Goal: Transaction & Acquisition: Purchase product/service

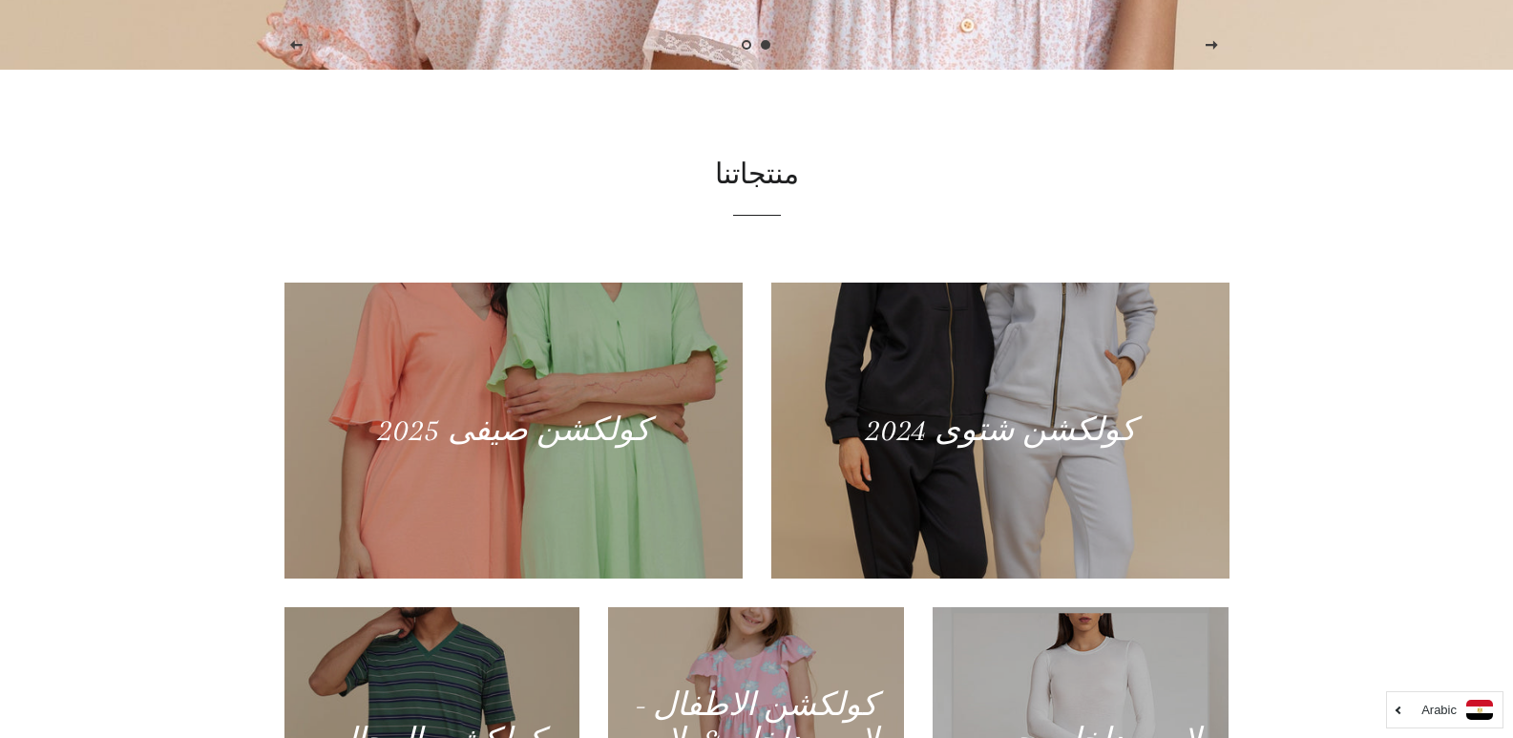
scroll to position [338, 0]
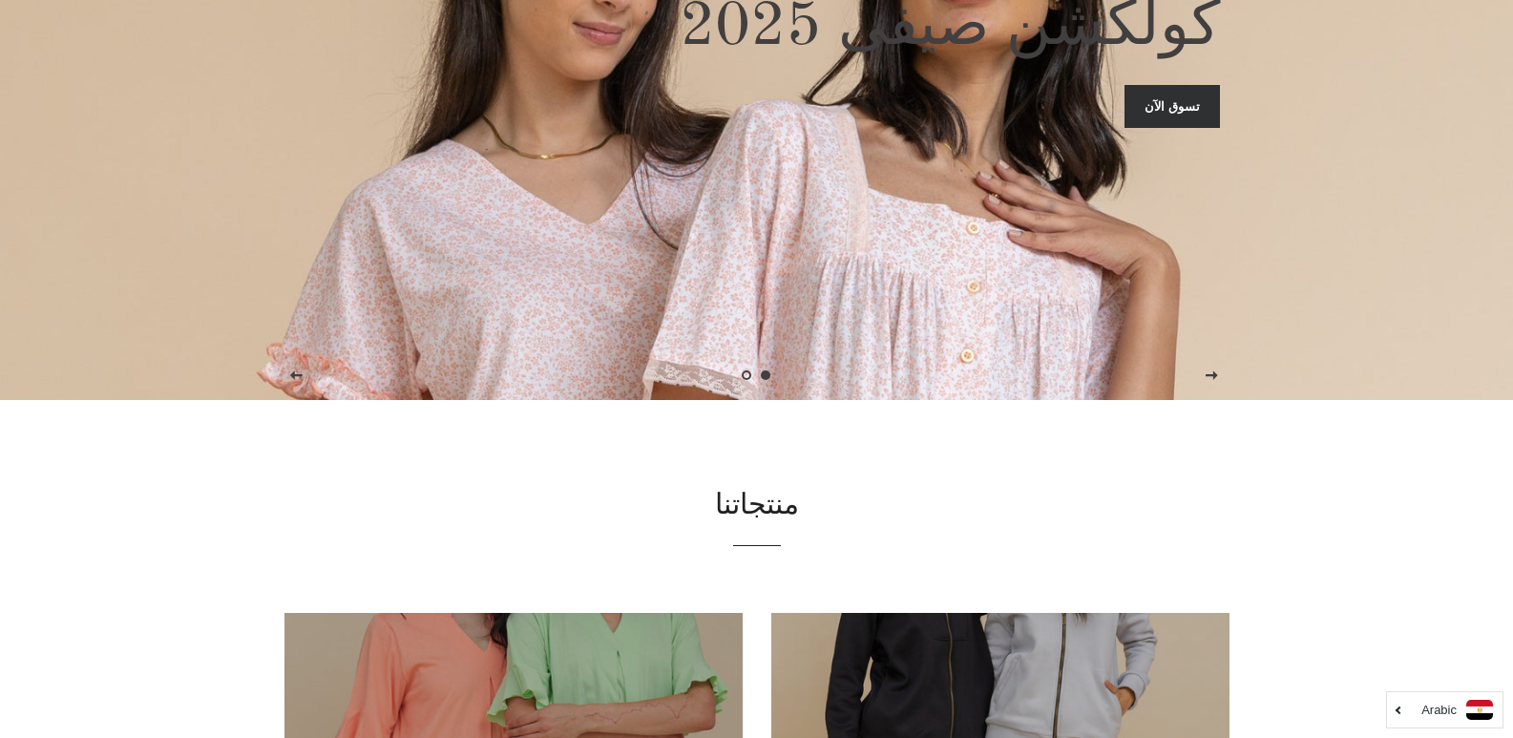
click at [1171, 105] on link "تسوق الآن" at bounding box center [1172, 106] width 95 height 42
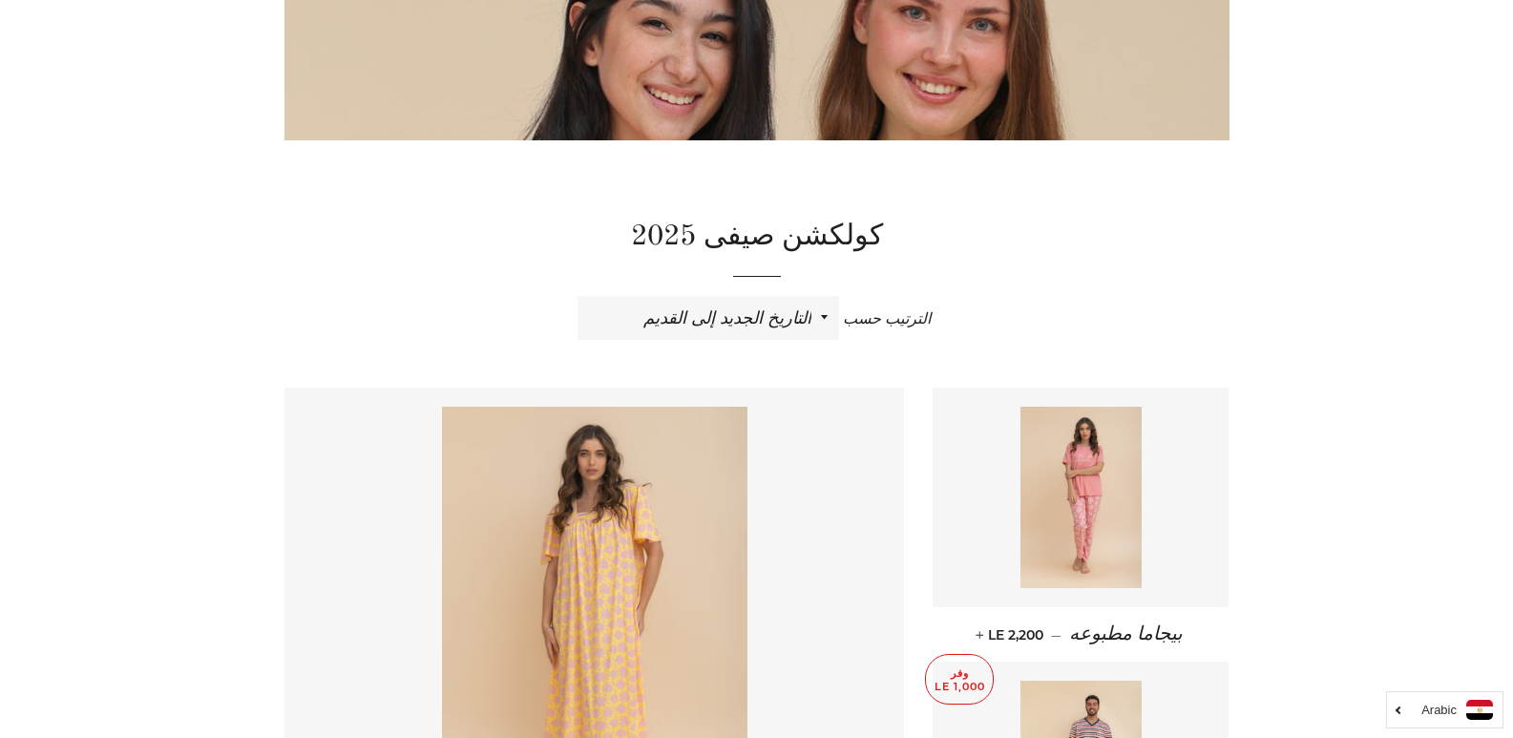
scroll to position [484, 0]
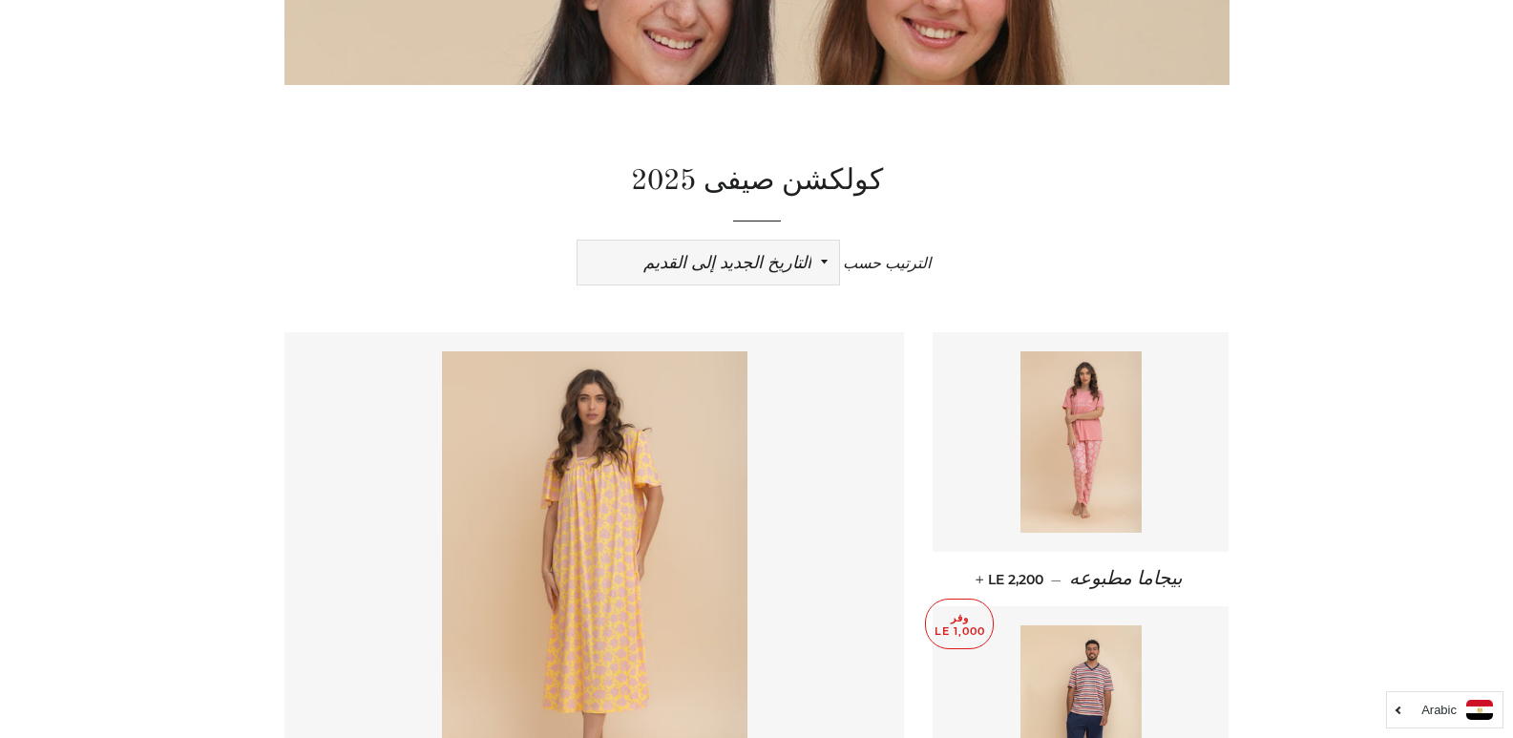
click at [751, 266] on select "ظهرت اكثر المبيعات أبجديا من الألف إلى الياء ابجديا من الياء الى الالف السعر ال…" at bounding box center [709, 263] width 262 height 44
select select "price-ascending"
click at [578, 241] on select "ظهرت اكثر المبيعات أبجديا من الألف إلى الياء ابجديا من الياء الى الالف السعر ال…" at bounding box center [709, 263] width 262 height 44
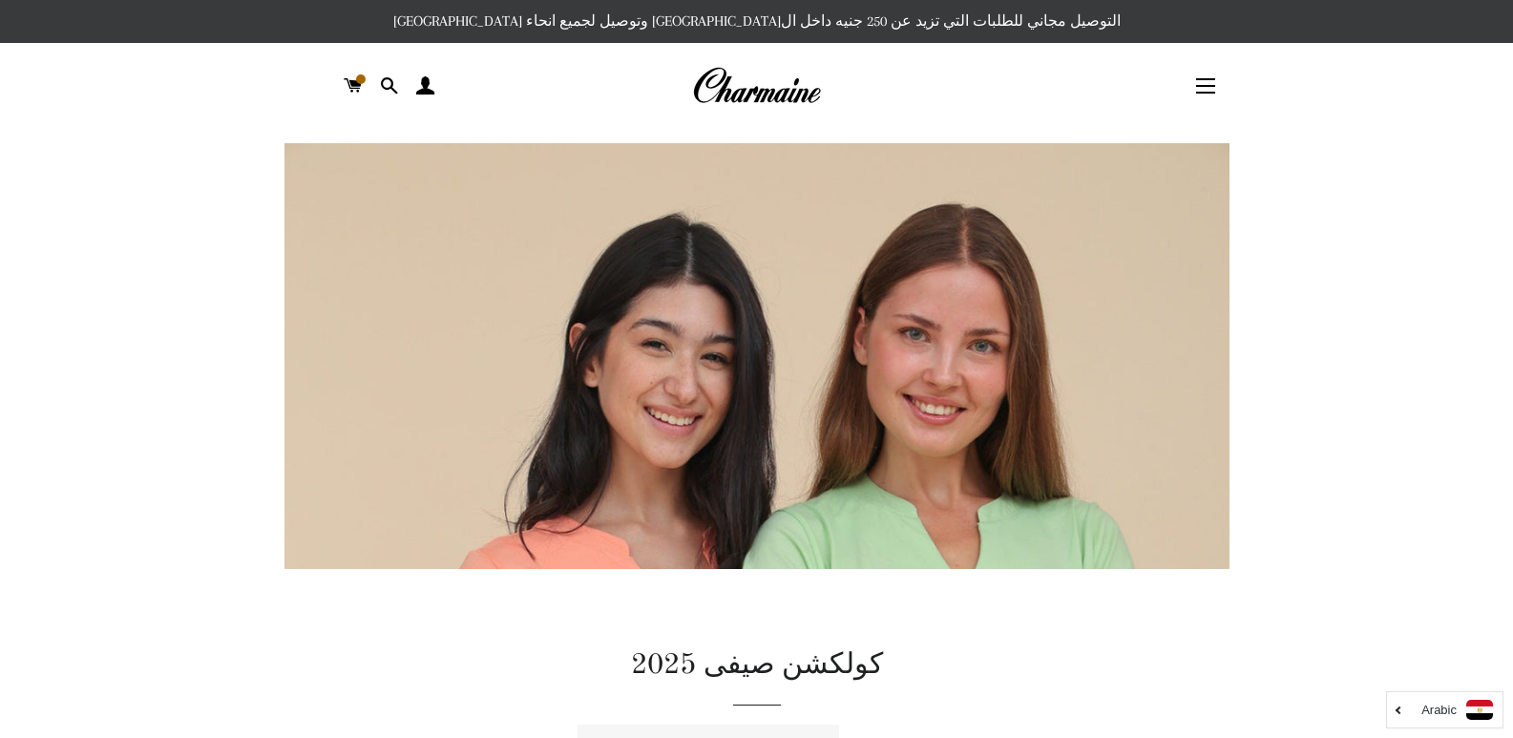
click at [1507, 32] on p "التوصيل مجاني للطلبات التي تزيد عن 250 جنيه داخل ال[GEOGRAPHIC_DATA] وتوصيل لجم…" at bounding box center [756, 21] width 1513 height 43
click at [1209, 91] on button "التنقل في الموقع" at bounding box center [1206, 86] width 48 height 48
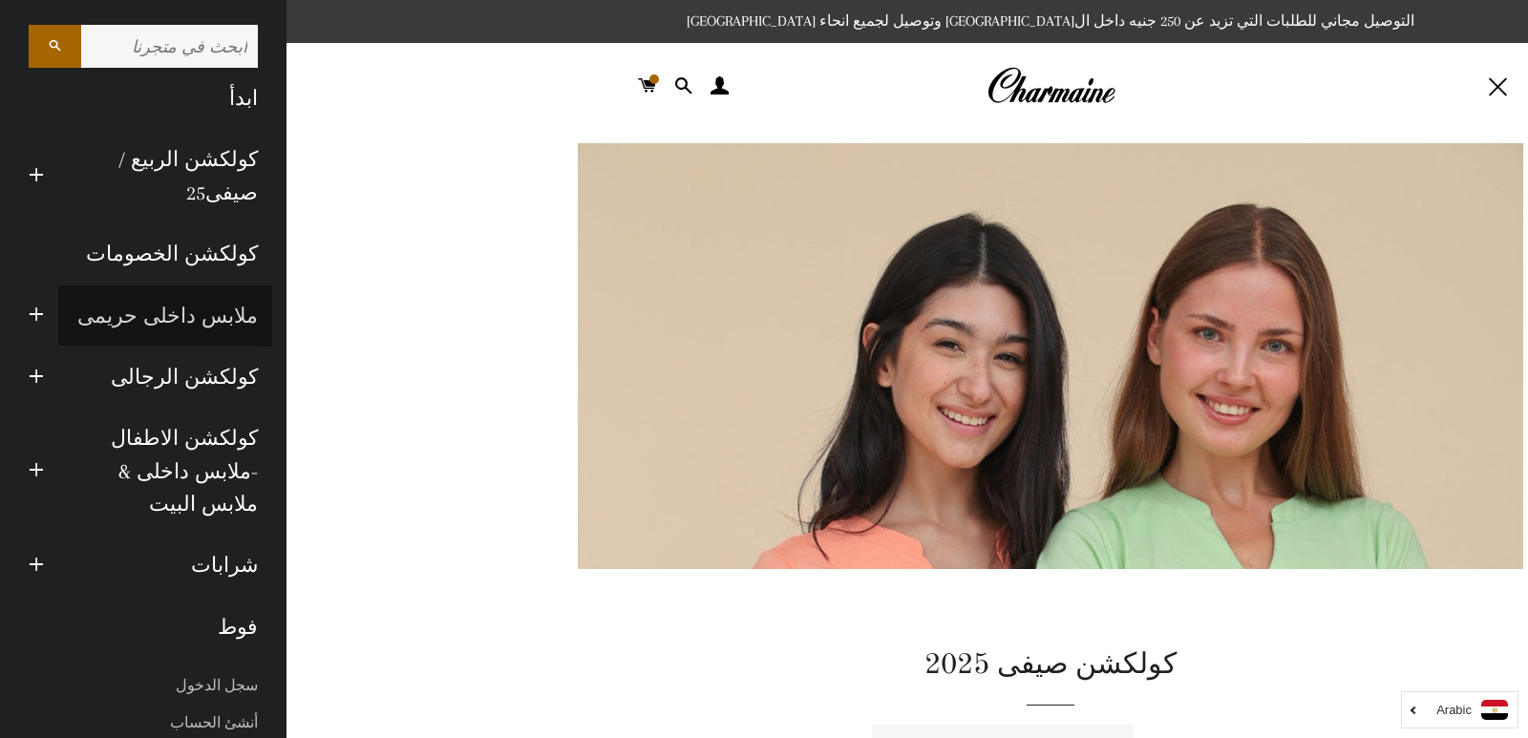
click at [175, 315] on link "ملابس داخلى حريمى" at bounding box center [165, 315] width 214 height 61
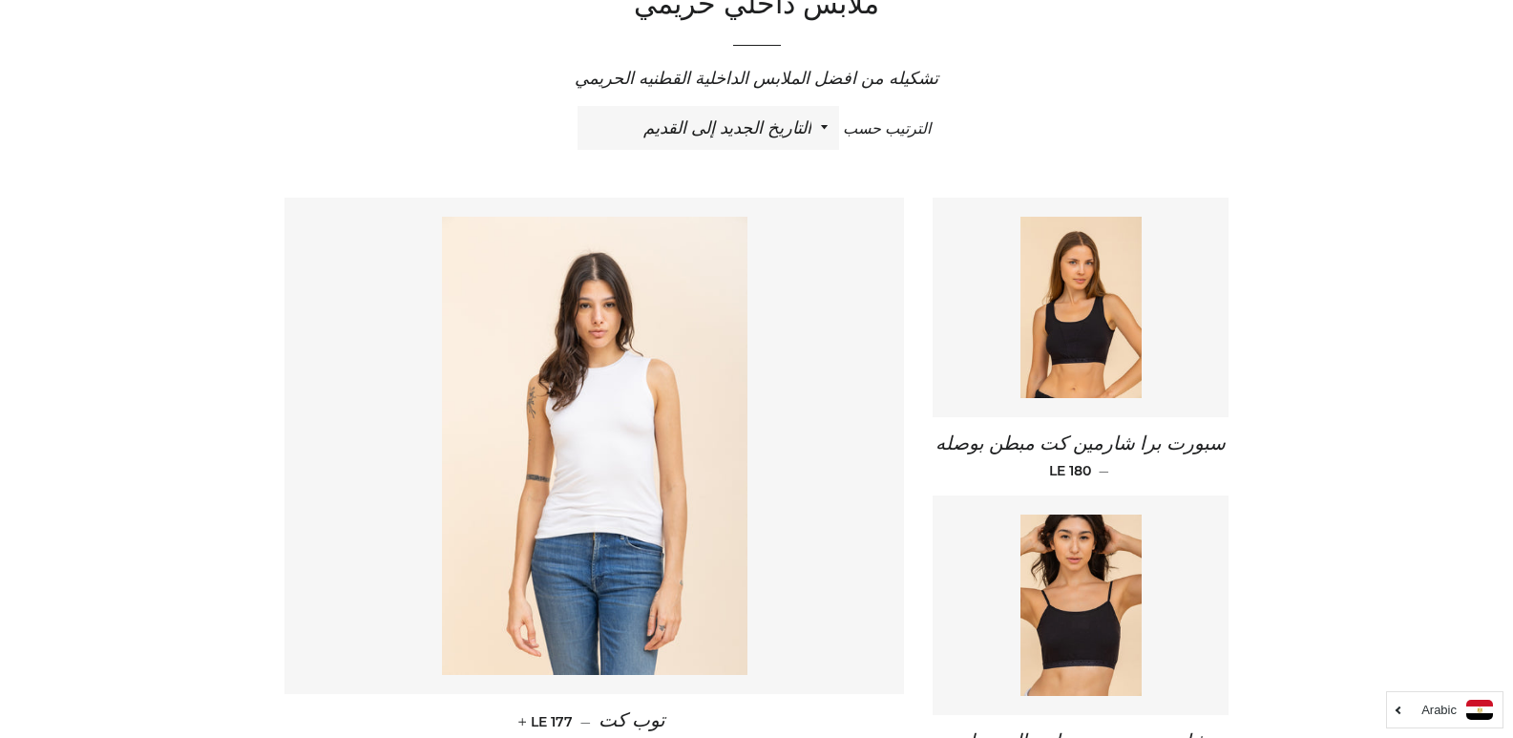
scroll to position [664, 0]
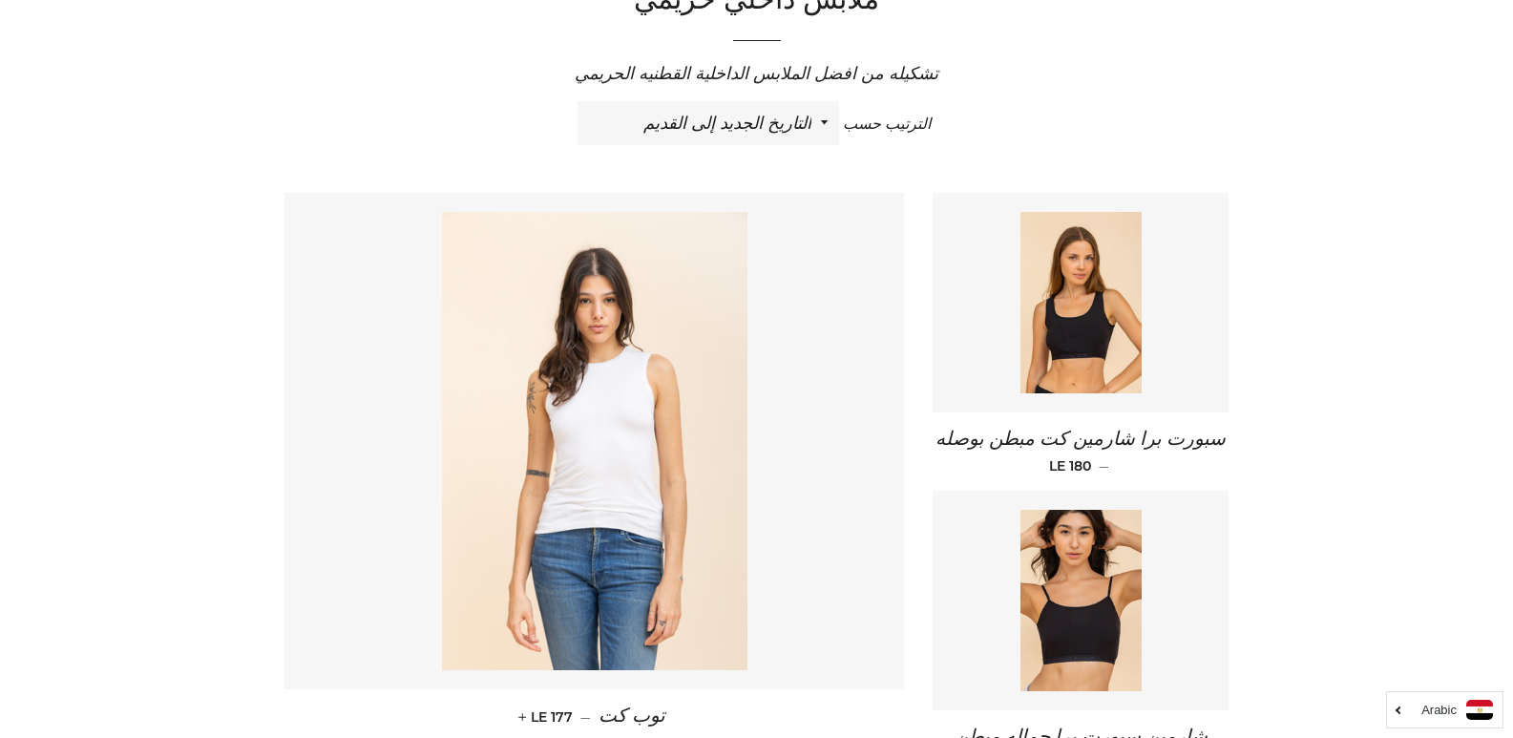
drag, startPoint x: 1527, startPoint y: 98, endPoint x: 1509, endPoint y: 230, distance: 132.9
click at [784, 133] on select "ظهرت اكثر المبيعات أبجديا من الألف إلى الياء ابجديا من الياء الى الالف السعر ال…" at bounding box center [709, 123] width 262 height 44
select select "price-ascending"
click at [578, 101] on select "ظهرت اكثر المبيعات أبجديا من الألف إلى الياء ابجديا من الياء الى الالف السعر ال…" at bounding box center [709, 123] width 262 height 44
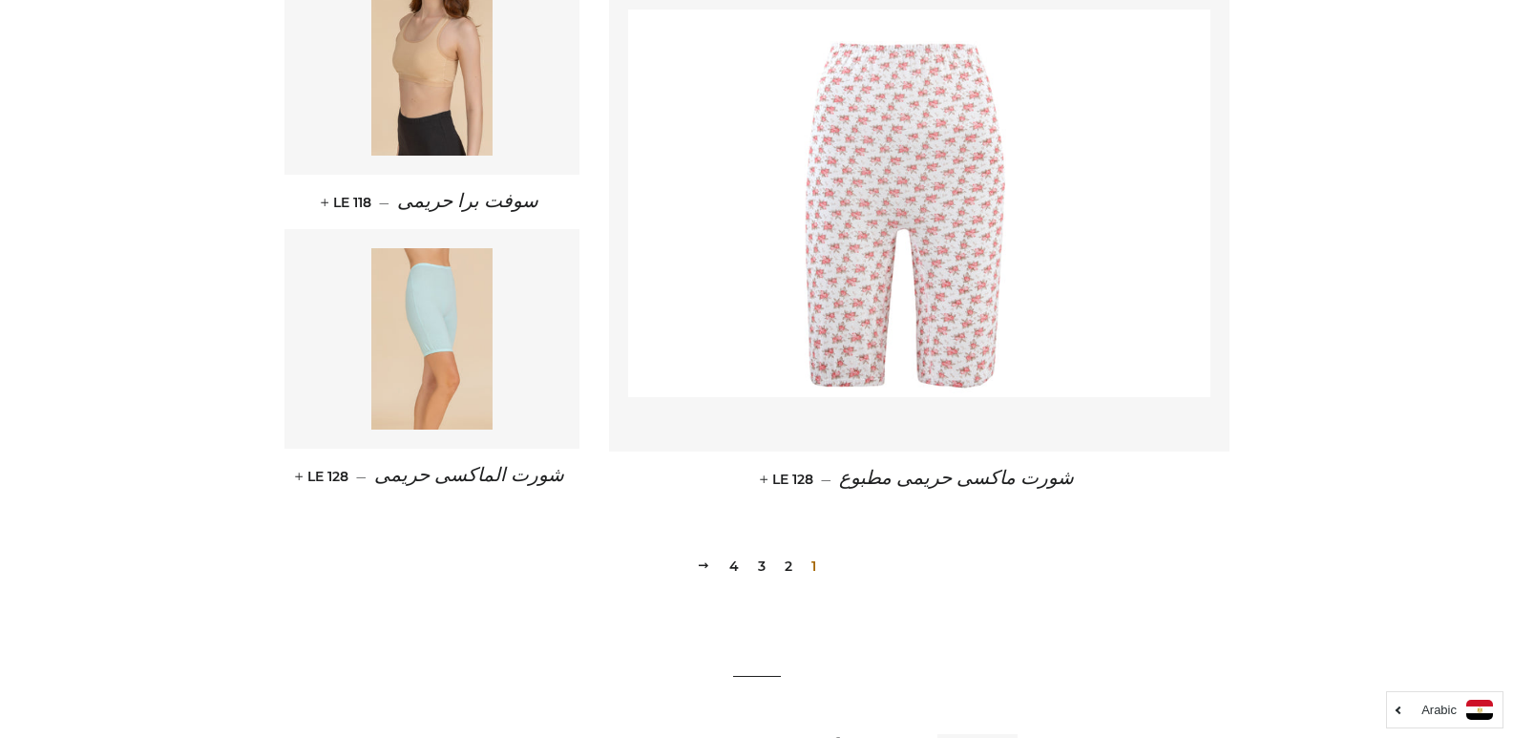
scroll to position [2713, 0]
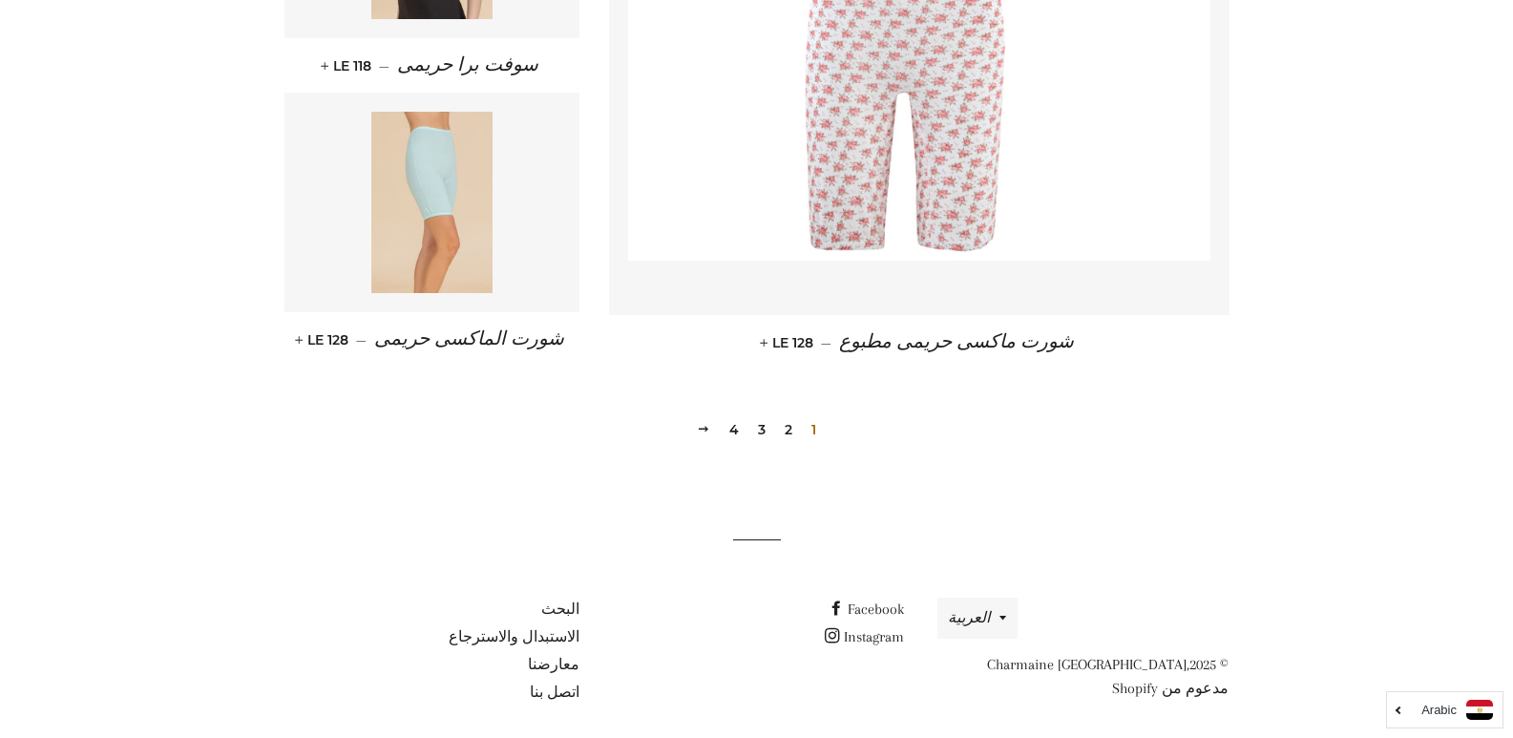
click at [788, 444] on link "2" at bounding box center [788, 429] width 23 height 29
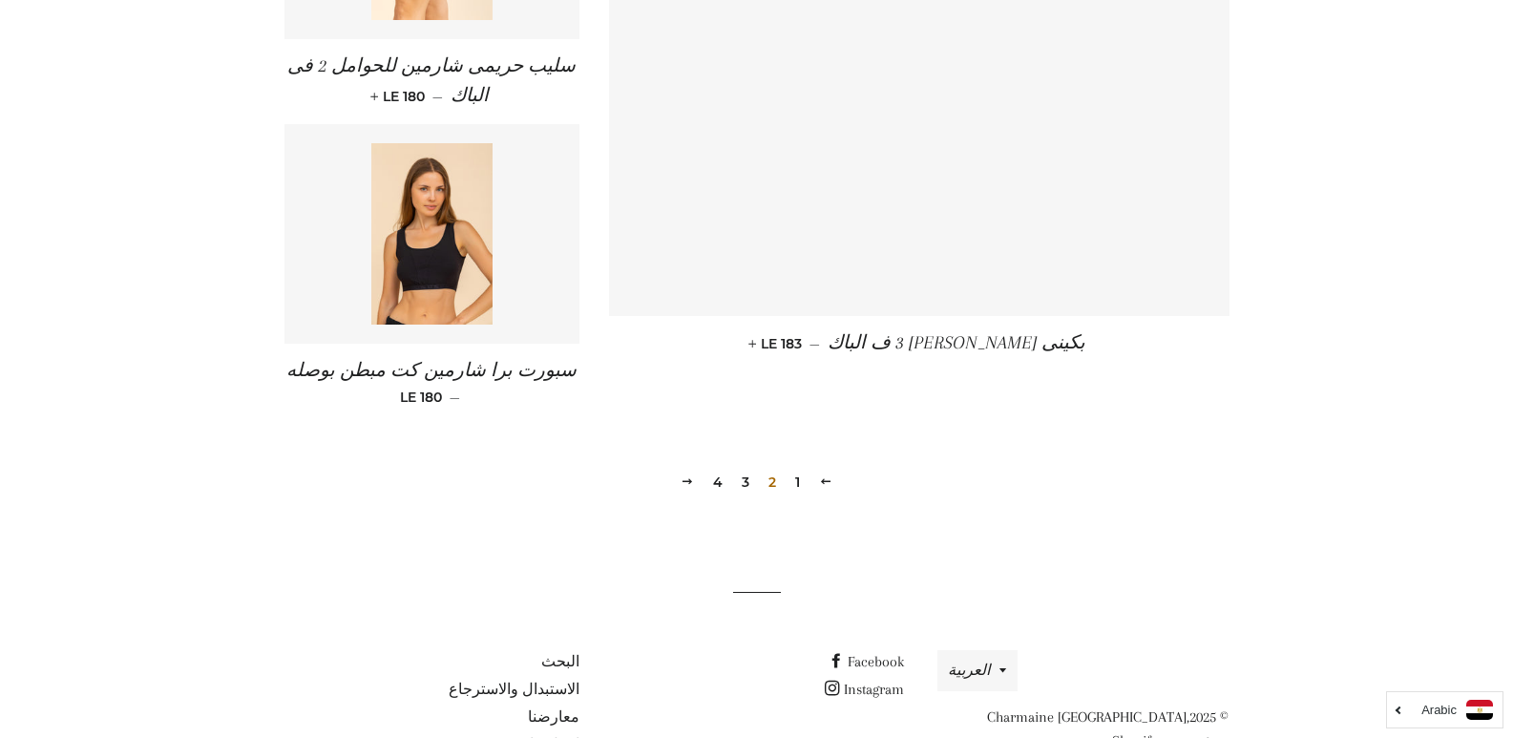
scroll to position [2776, 0]
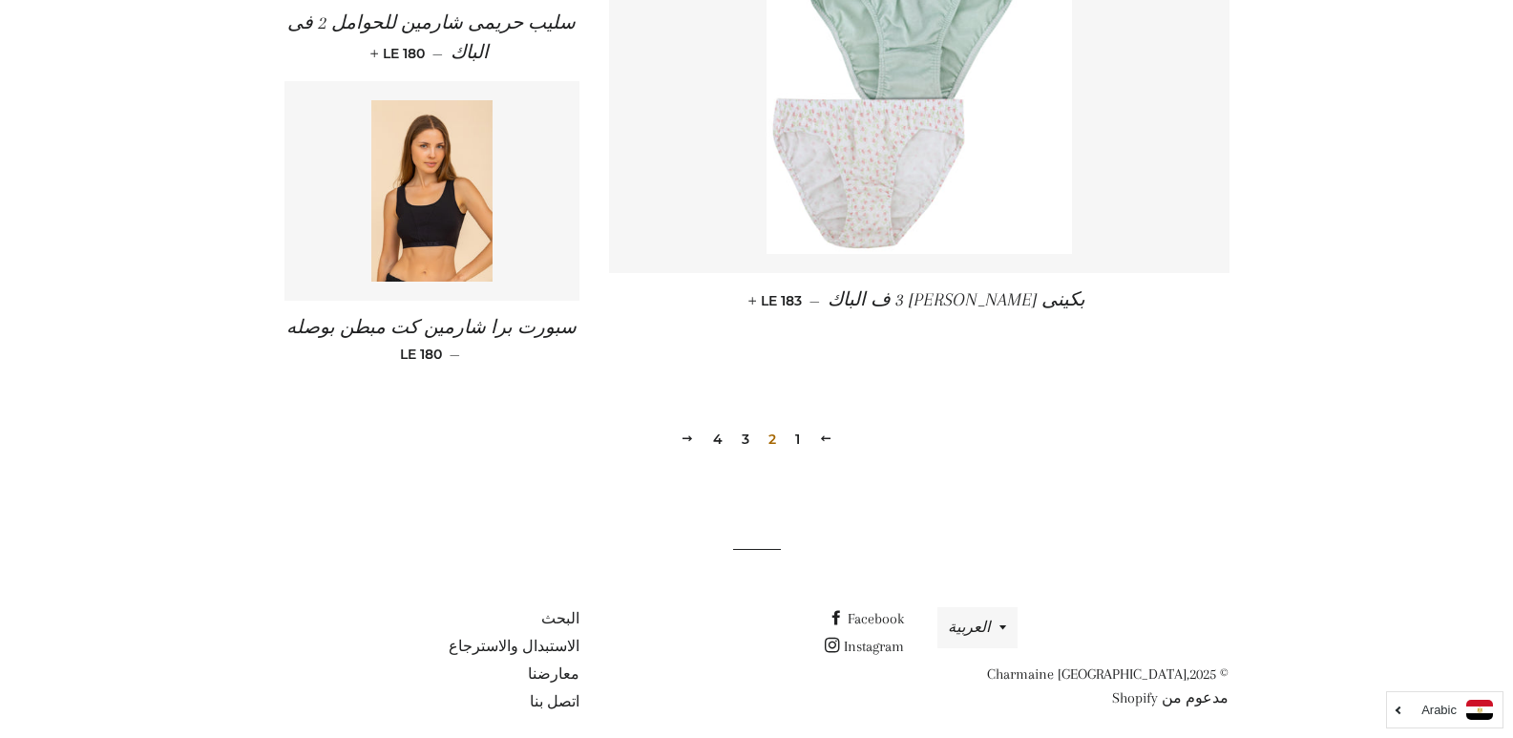
click at [742, 437] on link "3" at bounding box center [745, 439] width 23 height 29
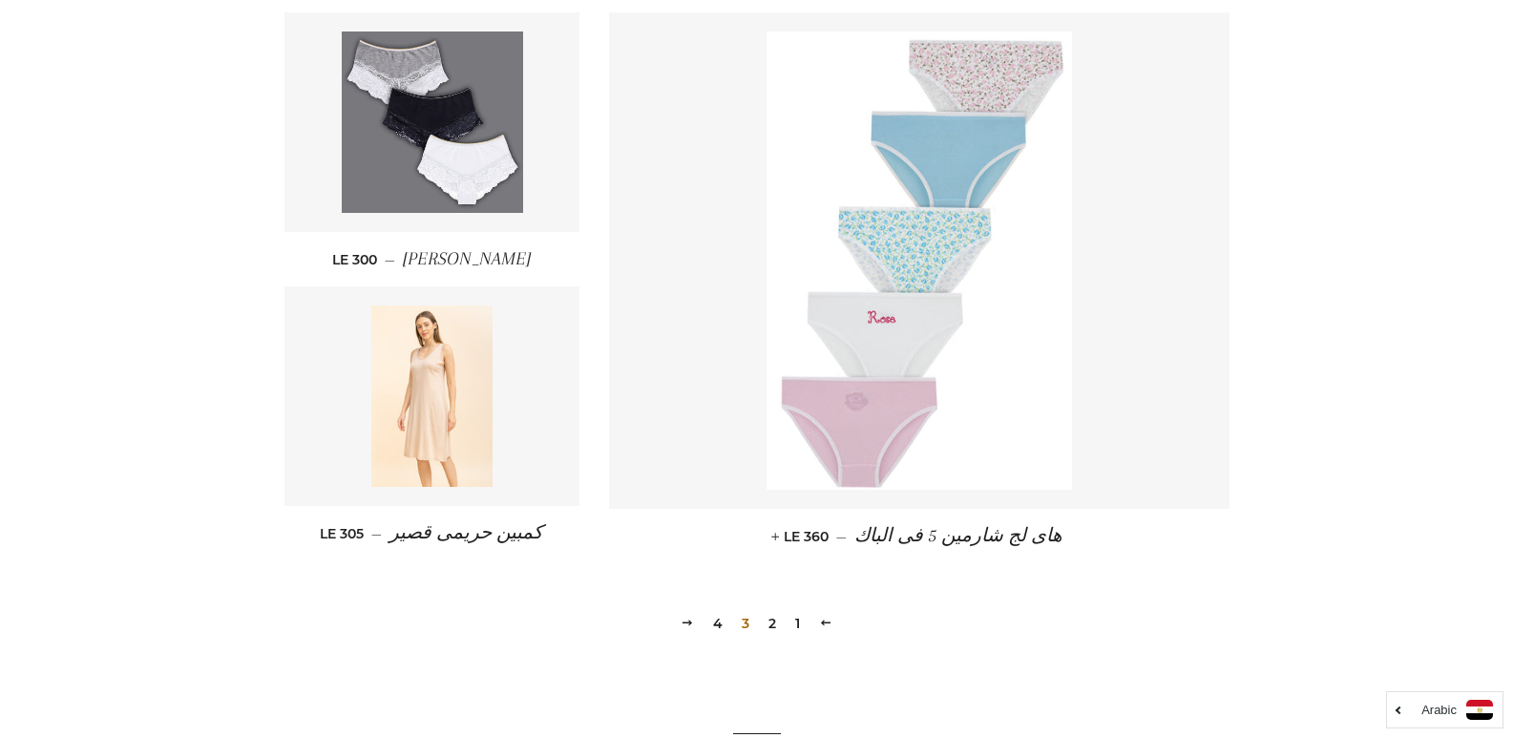
scroll to position [2579, 0]
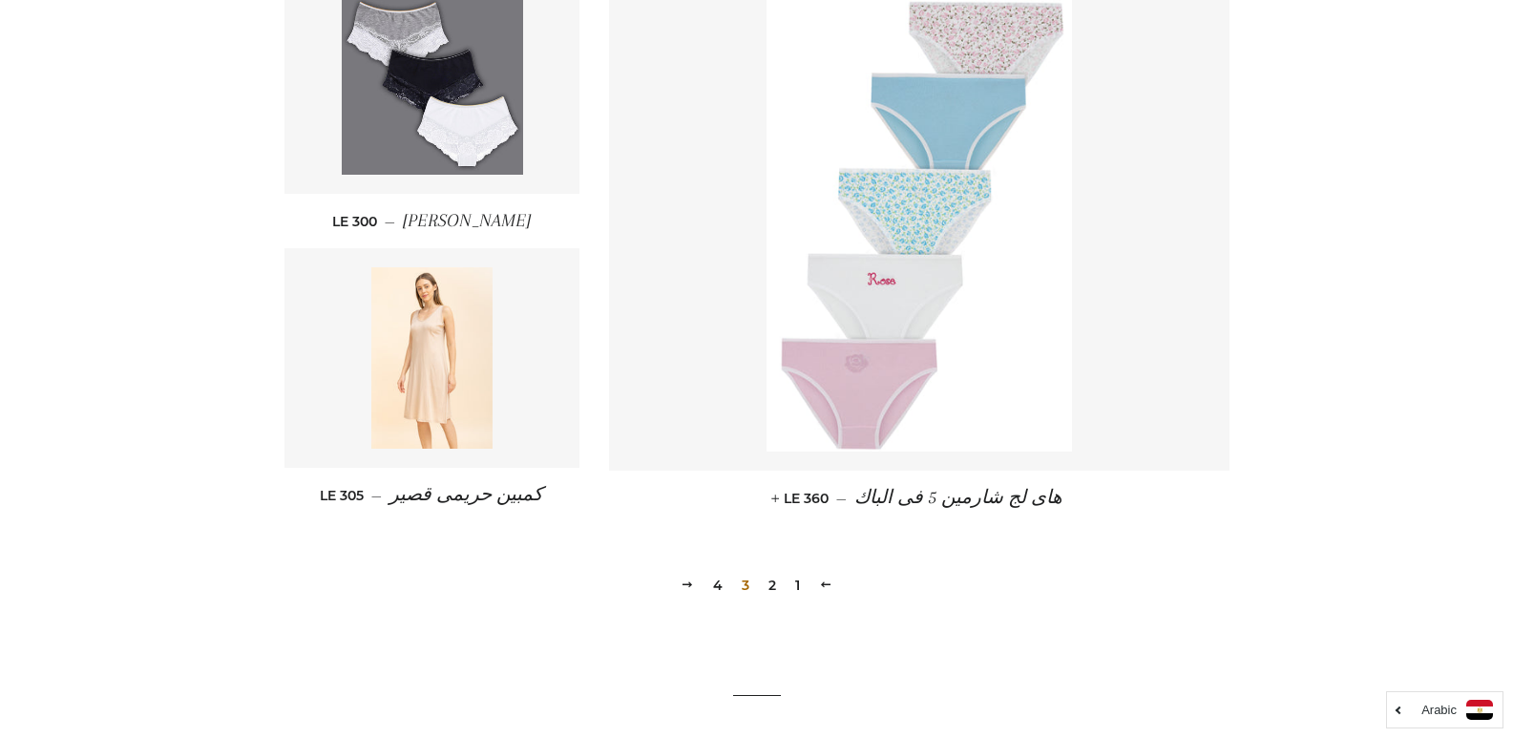
click at [717, 583] on link "4" at bounding box center [718, 585] width 25 height 29
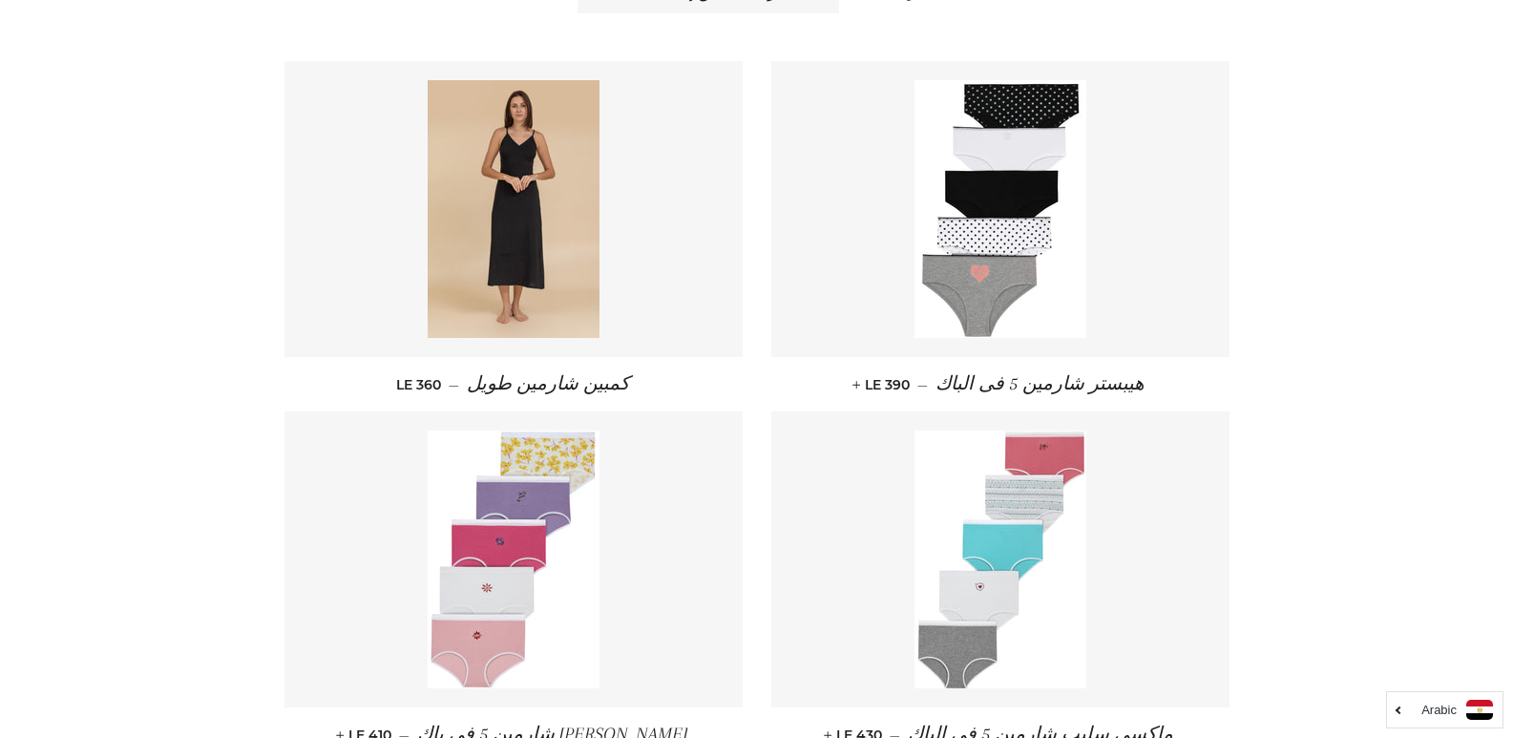
scroll to position [1198, 0]
